Goal: Navigation & Orientation: Find specific page/section

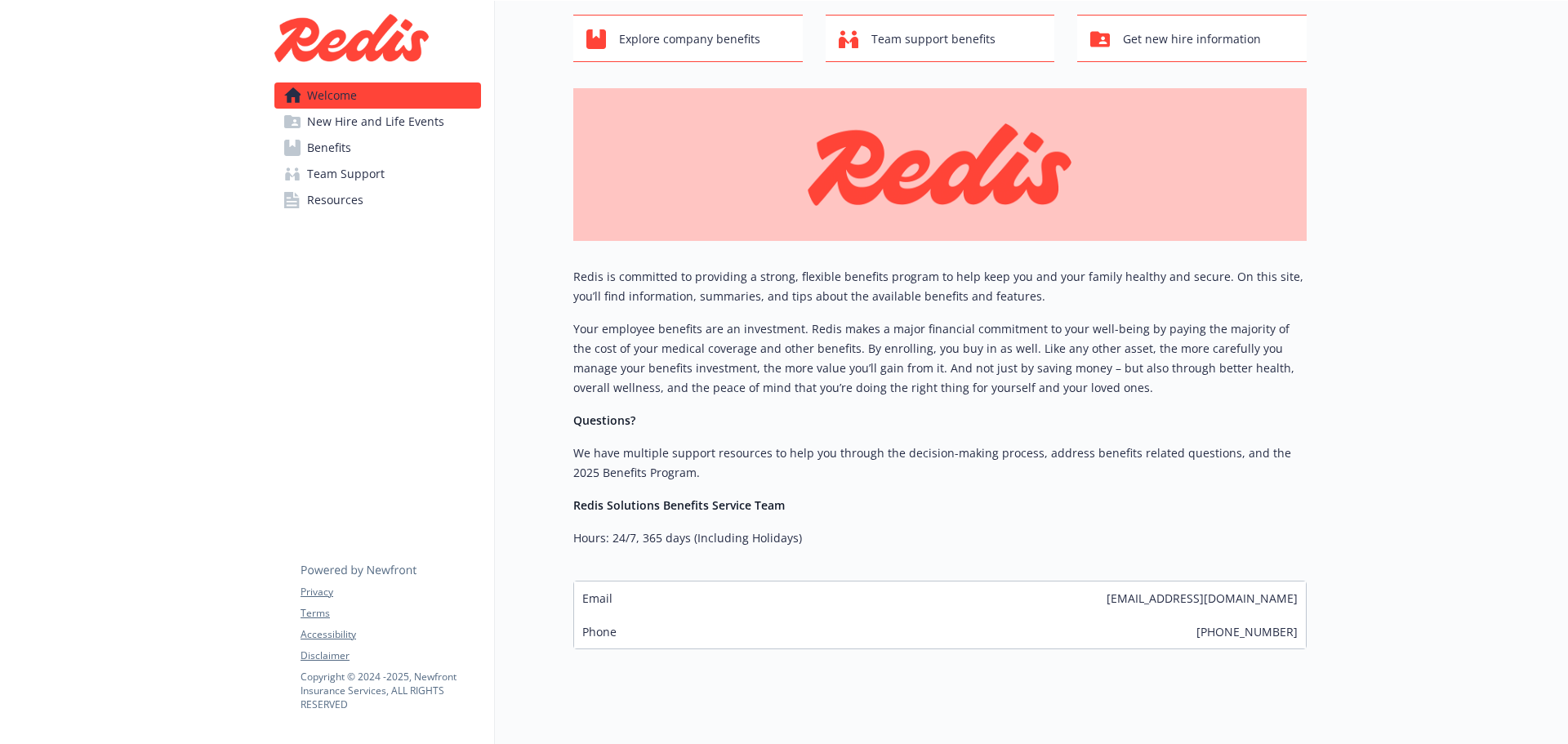
scroll to position [122, 0]
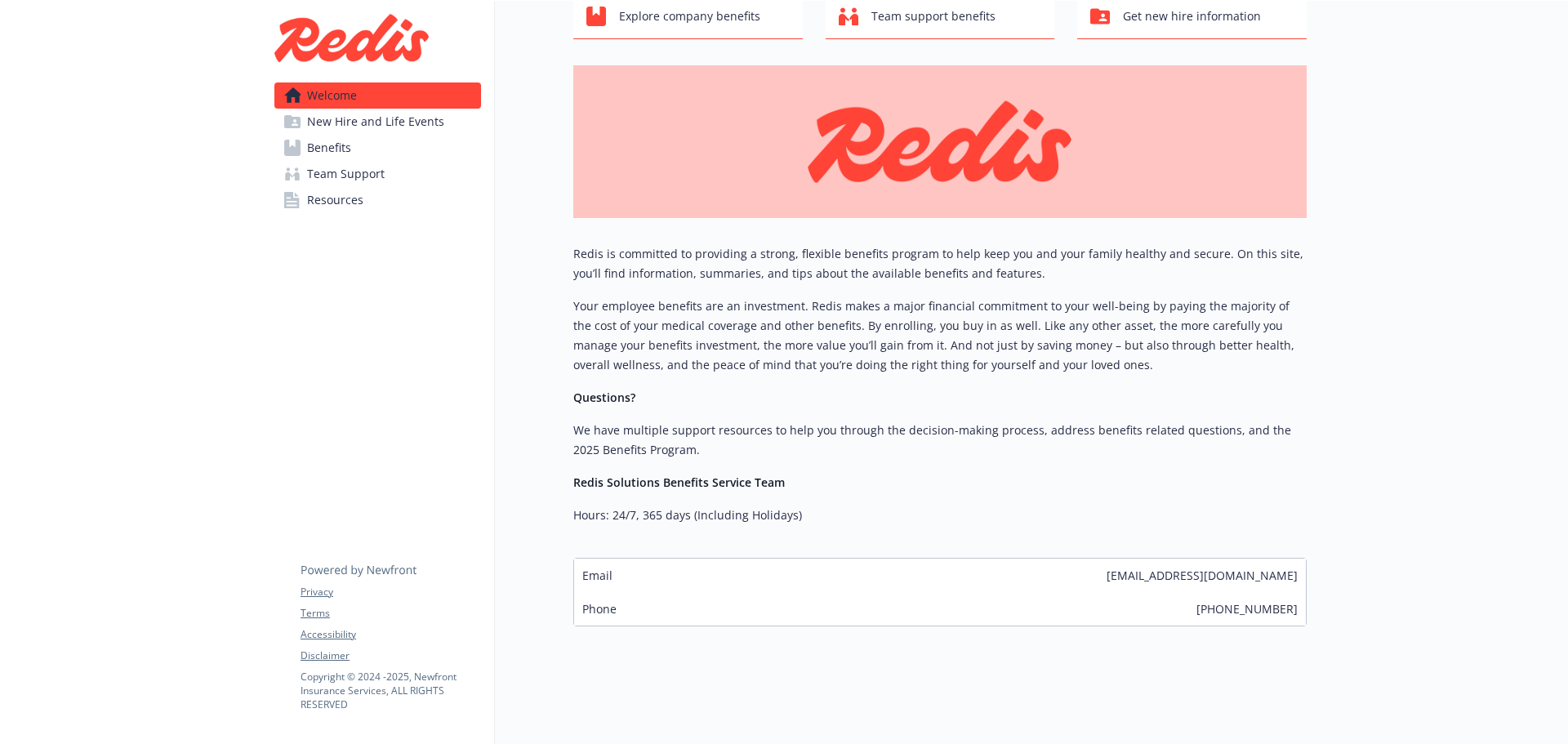
click at [356, 147] on link "Benefits" at bounding box center [377, 147] width 206 height 26
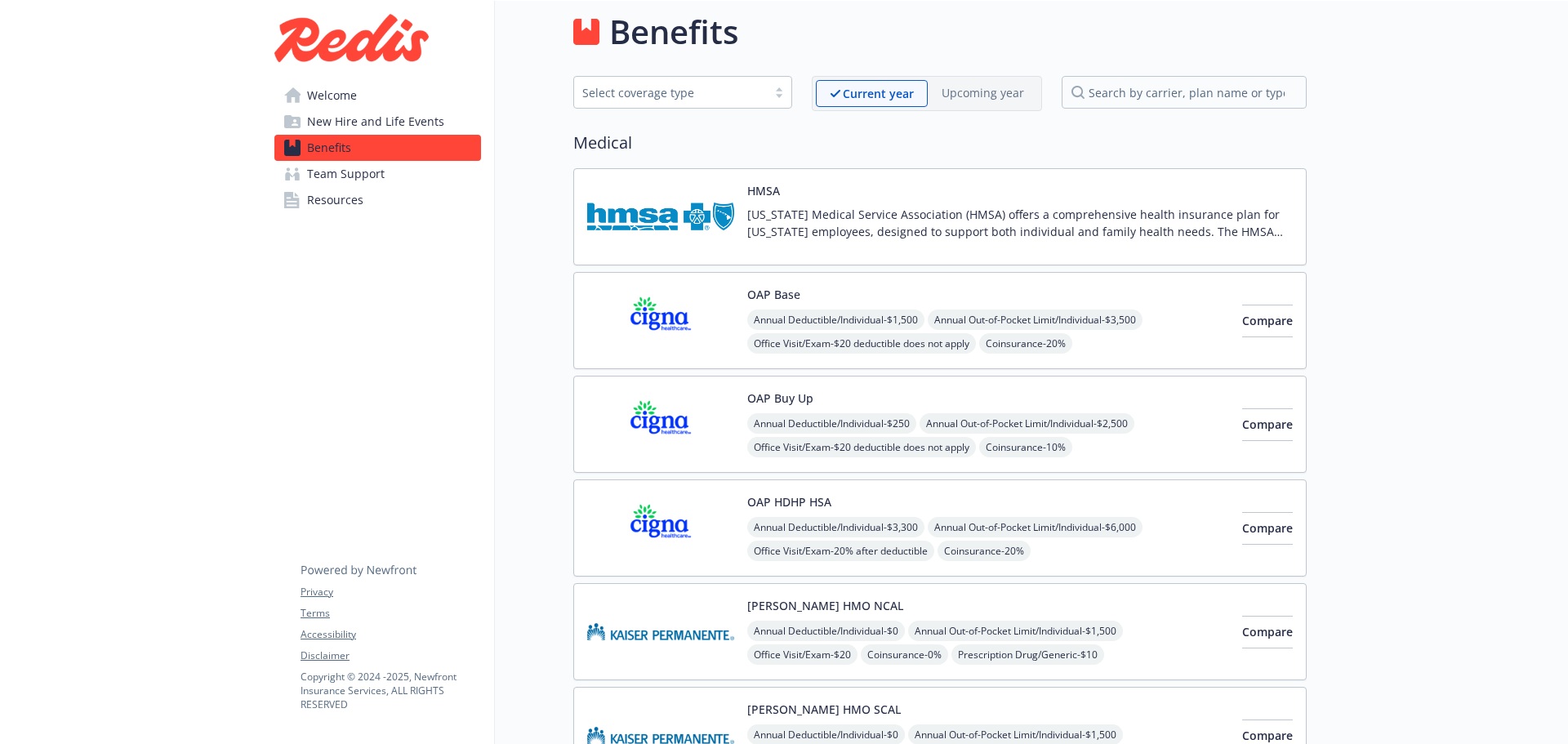
scroll to position [122, 0]
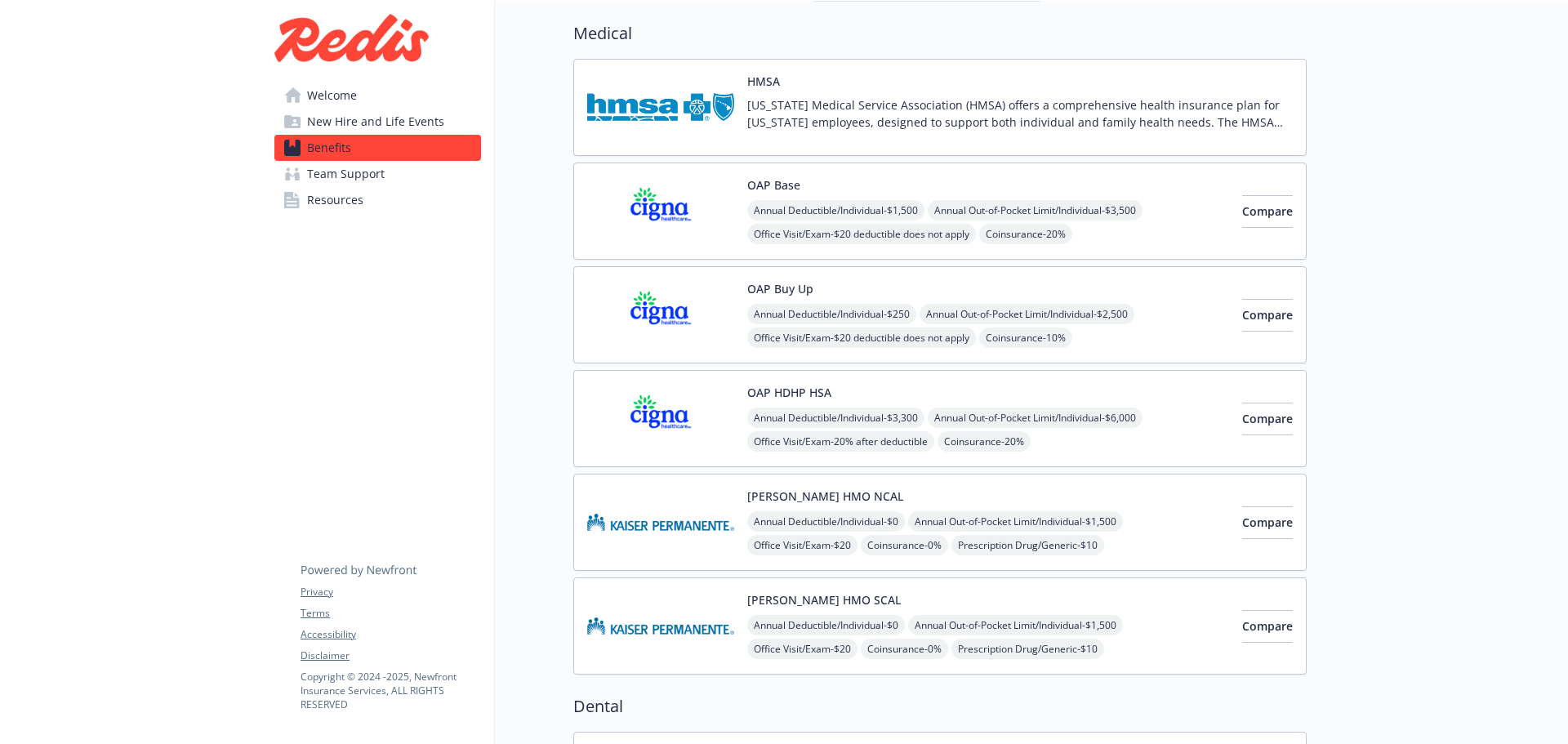
click at [413, 204] on link "Resources" at bounding box center [377, 200] width 206 height 26
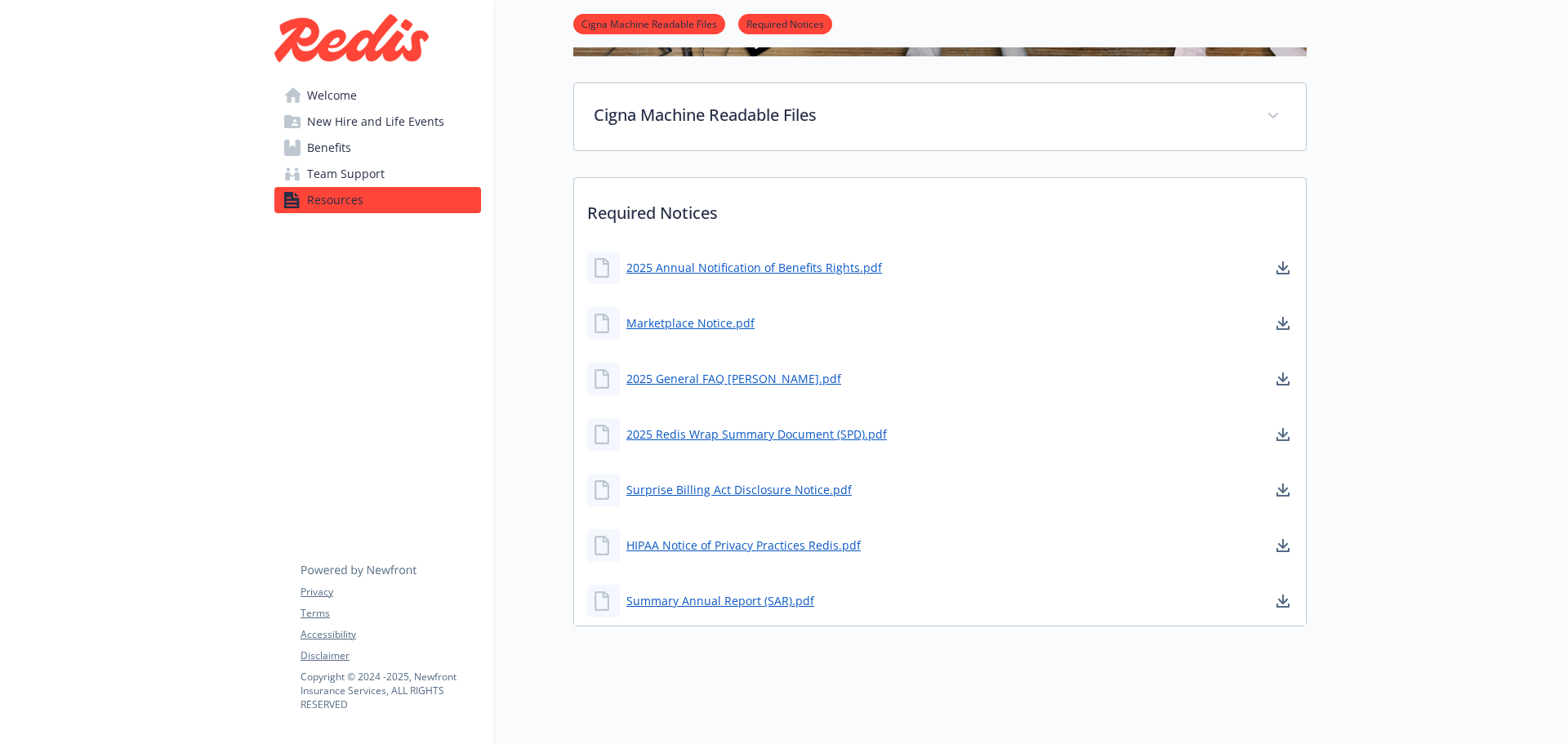
scroll to position [313, 0]
